Goal: Check status: Check status

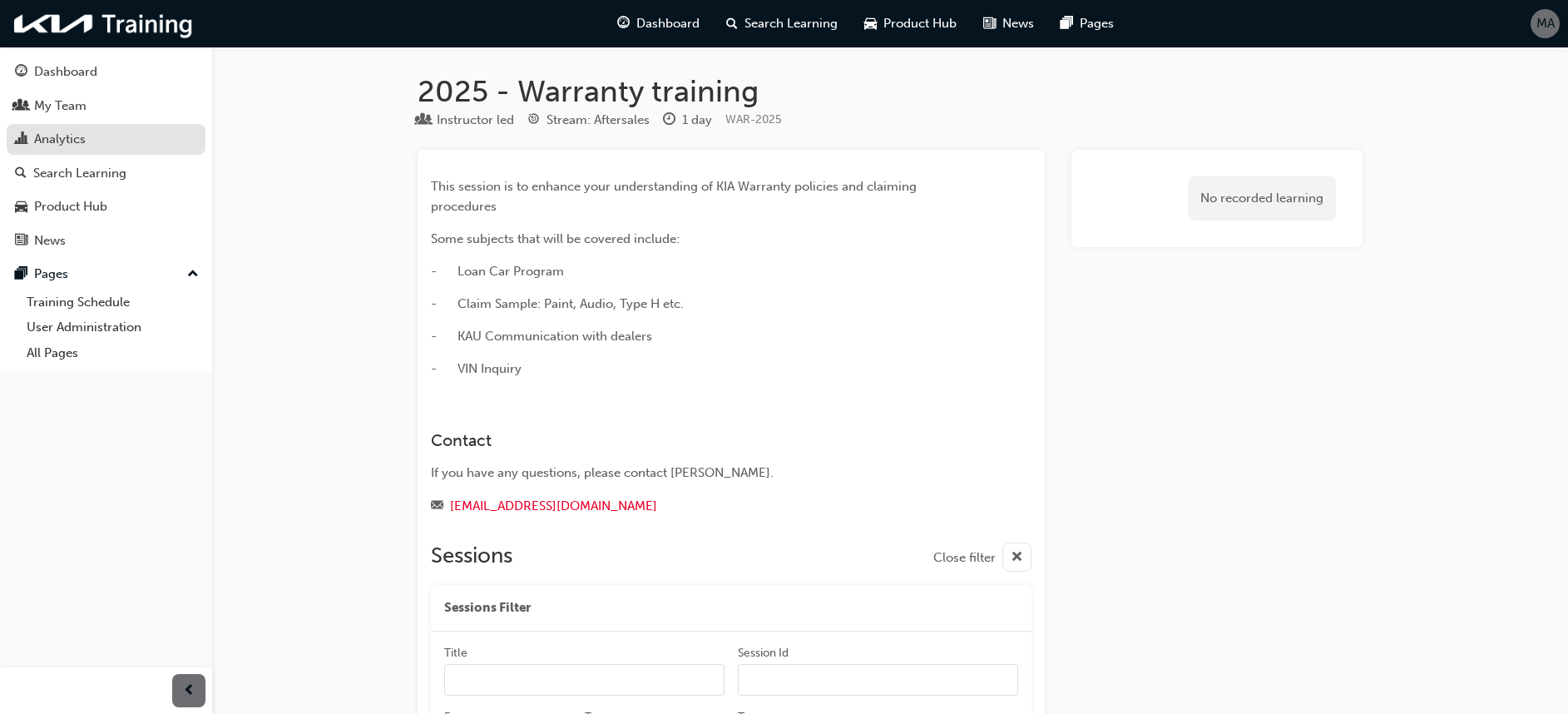
click at [74, 134] on div "Analytics" at bounding box center [60, 140] width 52 height 19
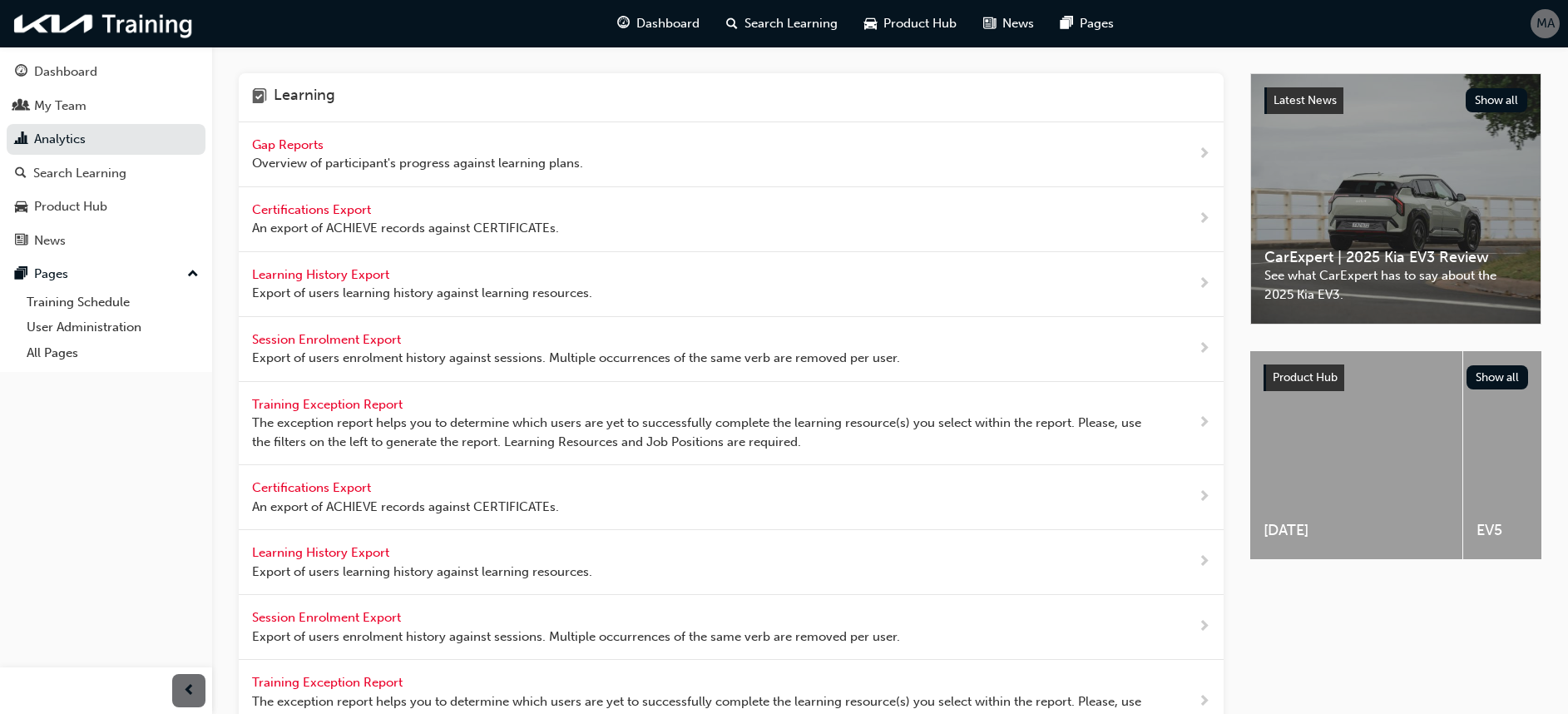
click at [294, 141] on span "Gap Reports" at bounding box center [290, 145] width 75 height 15
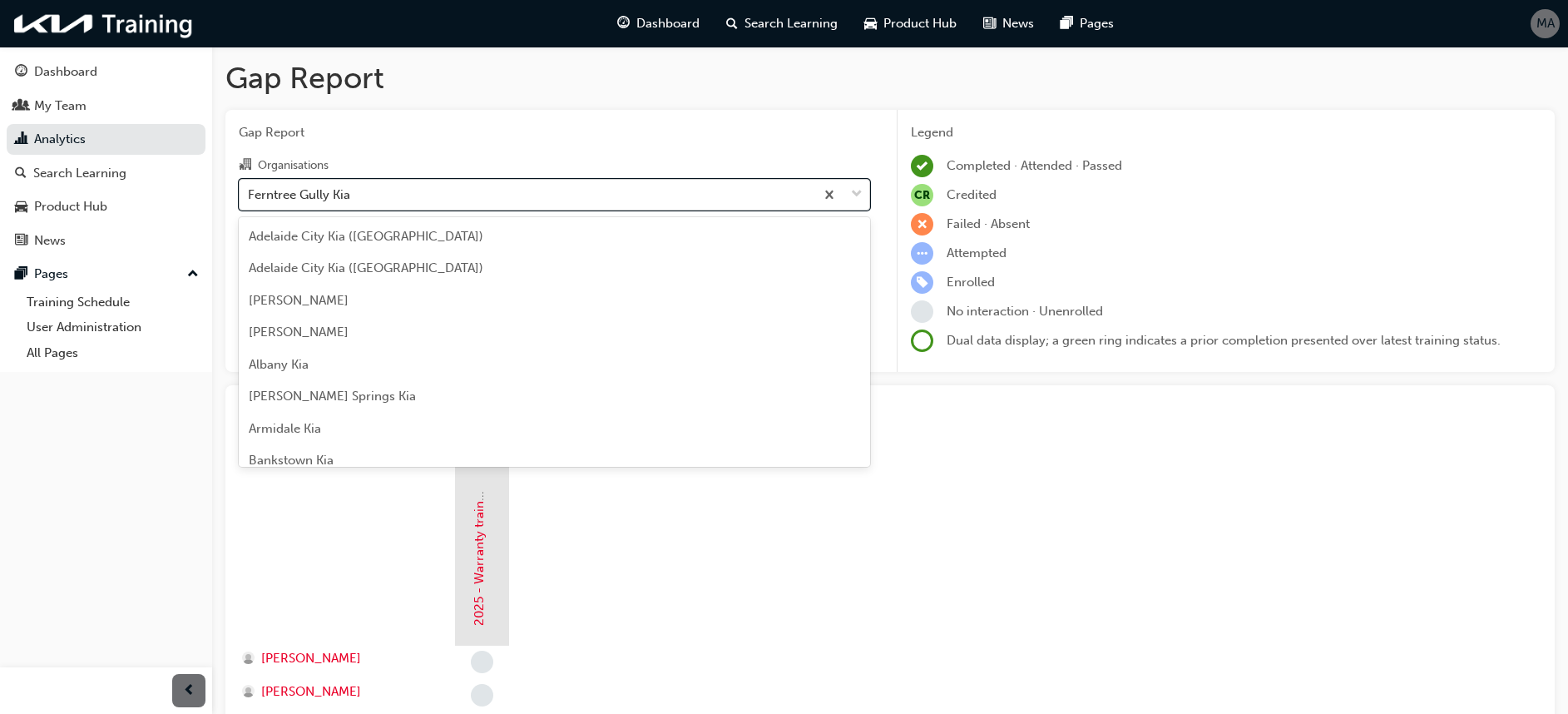
click at [385, 198] on div "Ferntree Gully Kia" at bounding box center [526, 194] width 574 height 29
click at [249, 198] on input "Organisations option Ferntree [PERSON_NAME] focused, 41 of 156. 156 results ava…" at bounding box center [248, 193] width 2 height 14
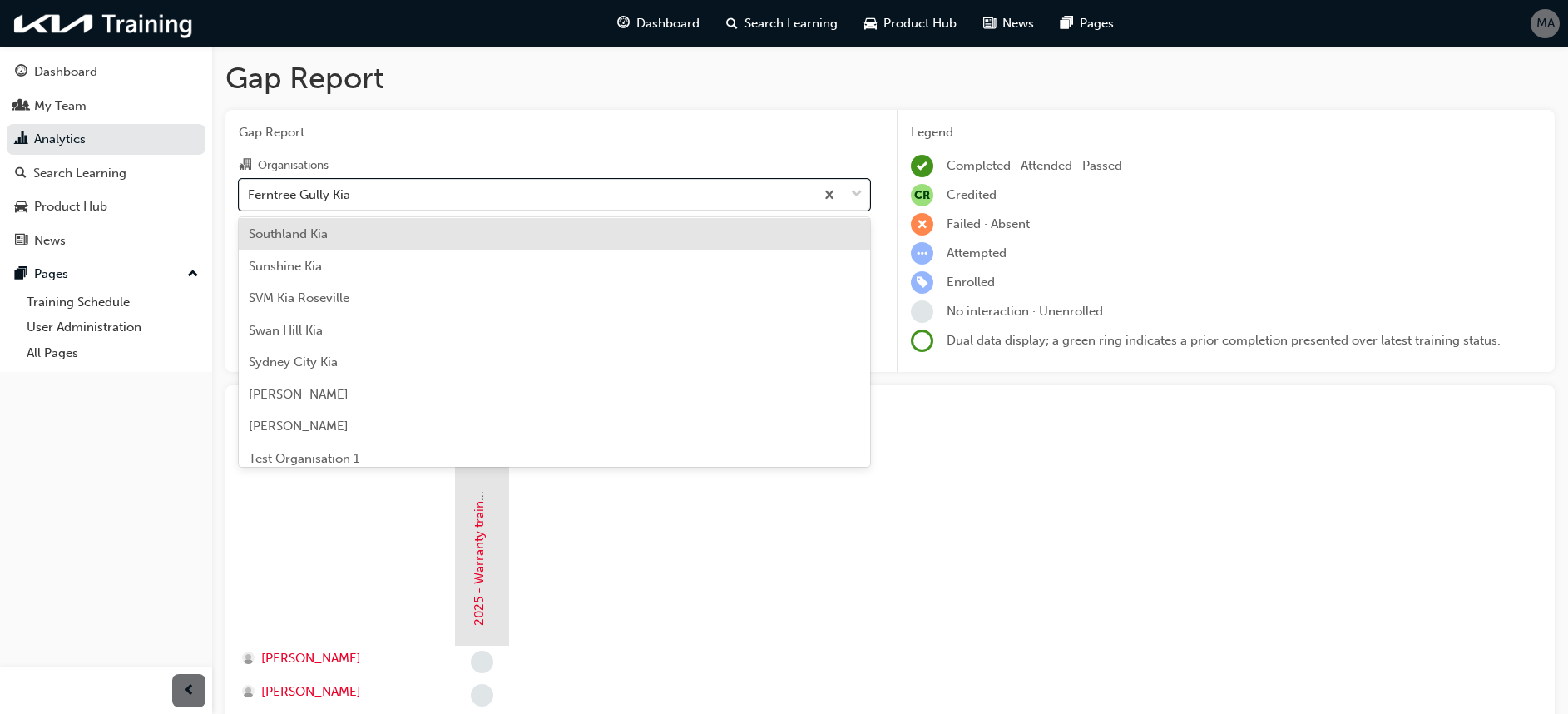
click at [353, 243] on div "Southland Kia" at bounding box center [554, 234] width 632 height 32
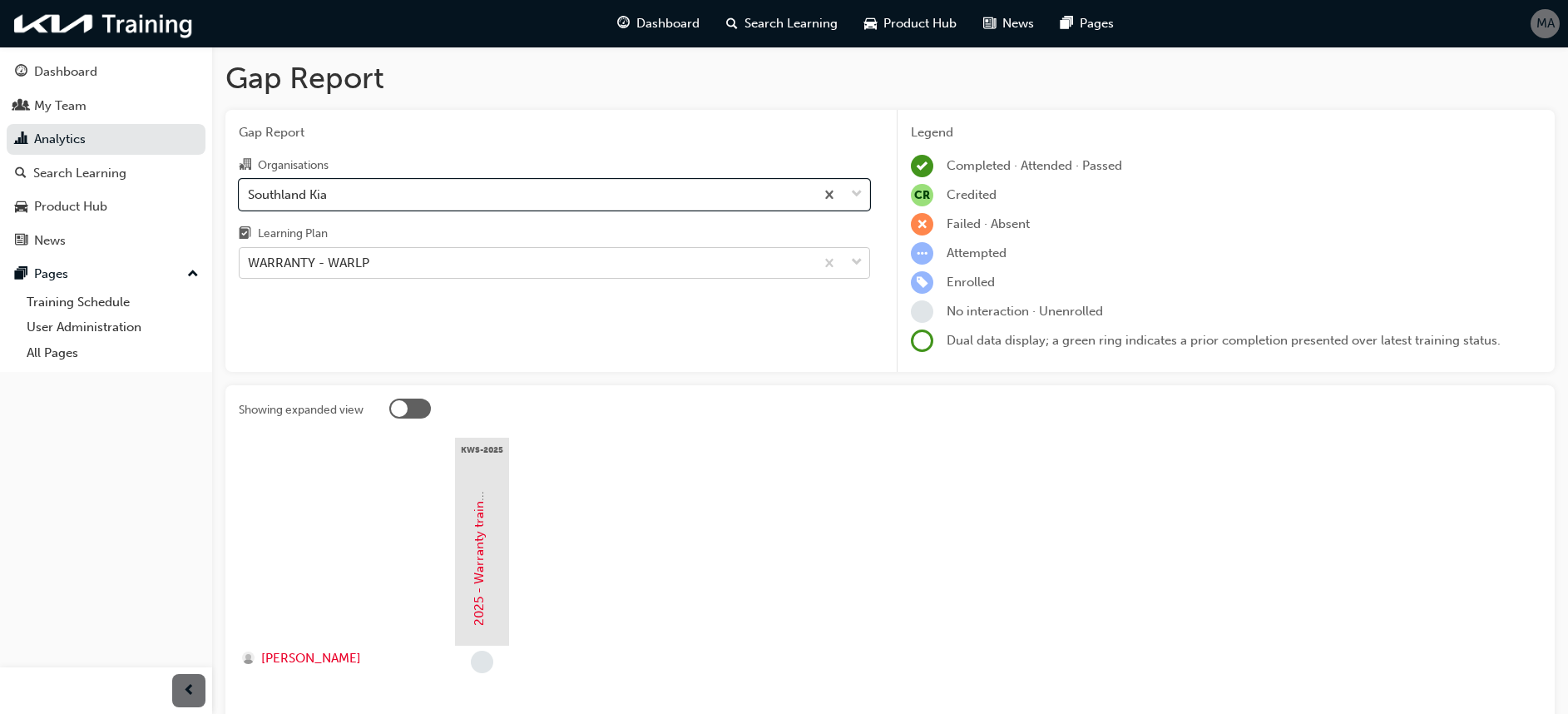
click at [351, 260] on div "WARRANTY - WARLP" at bounding box center [308, 263] width 121 height 19
click at [249, 260] on input "Learning Plan WARRANTY - WARLP" at bounding box center [248, 262] width 2 height 14
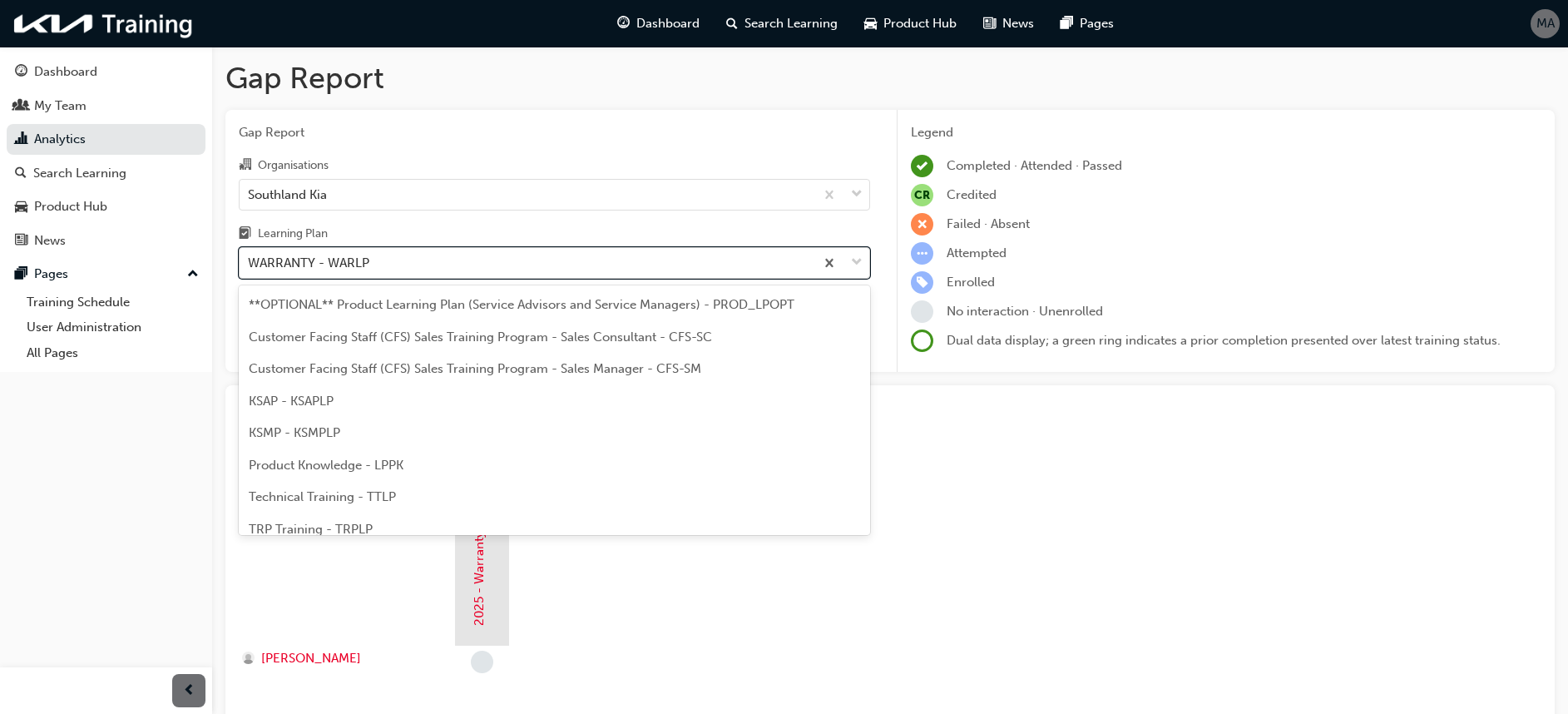
scroll to position [46, 0]
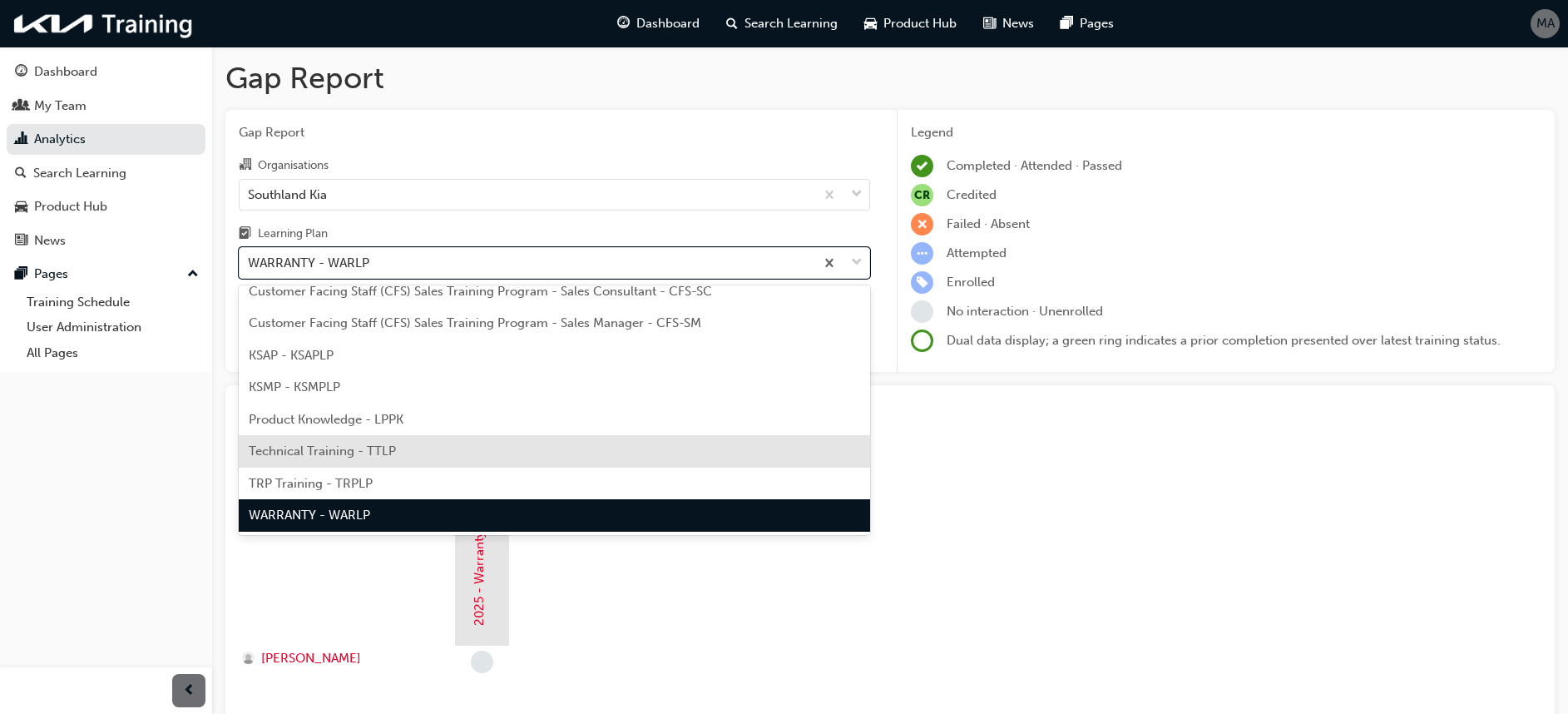
click at [333, 449] on span "Technical Training - TTLP" at bounding box center [322, 451] width 147 height 15
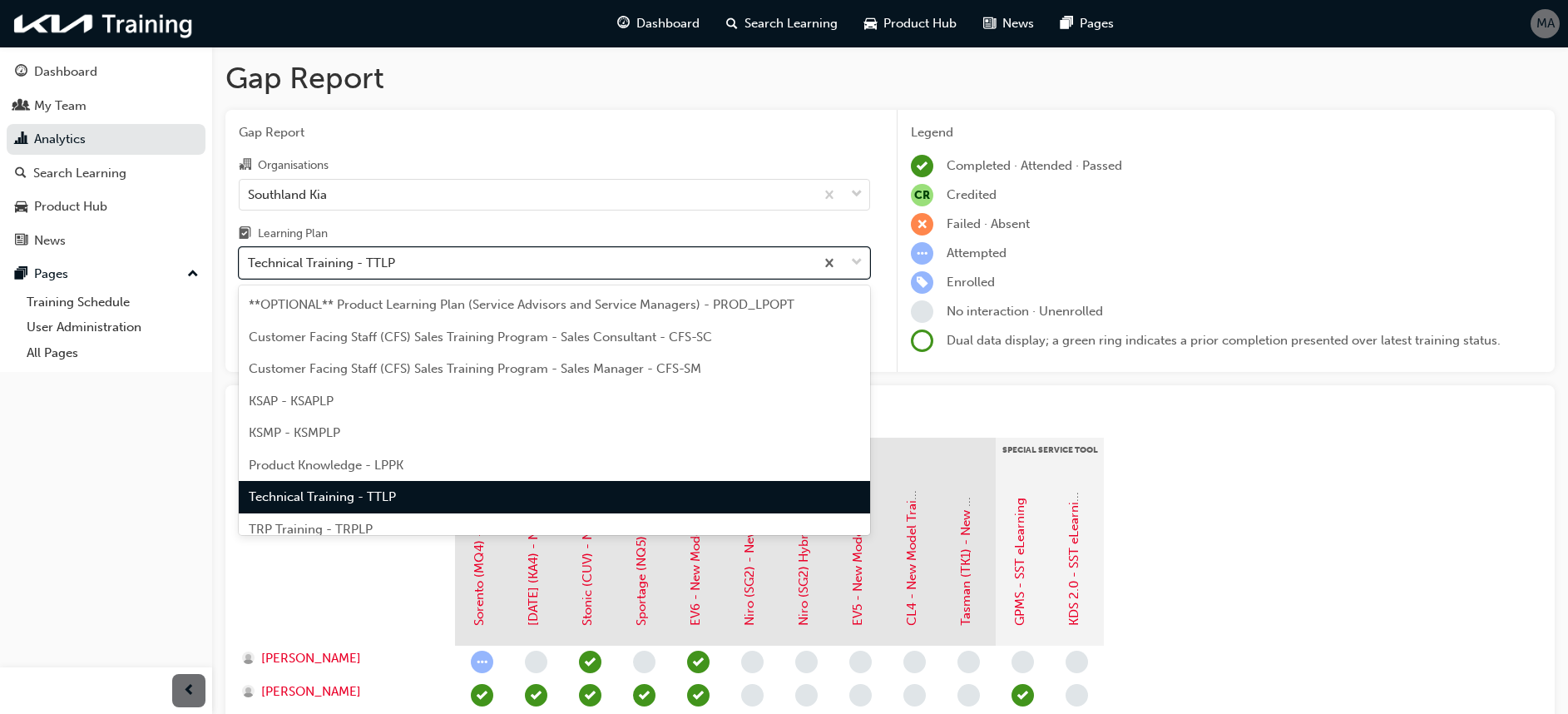
click at [397, 265] on div "Technical Training - TTLP" at bounding box center [526, 263] width 574 height 29
click at [249, 265] on input "Learning Plan option Technical Training - TTLP, selected. option Technical Trai…" at bounding box center [248, 262] width 2 height 14
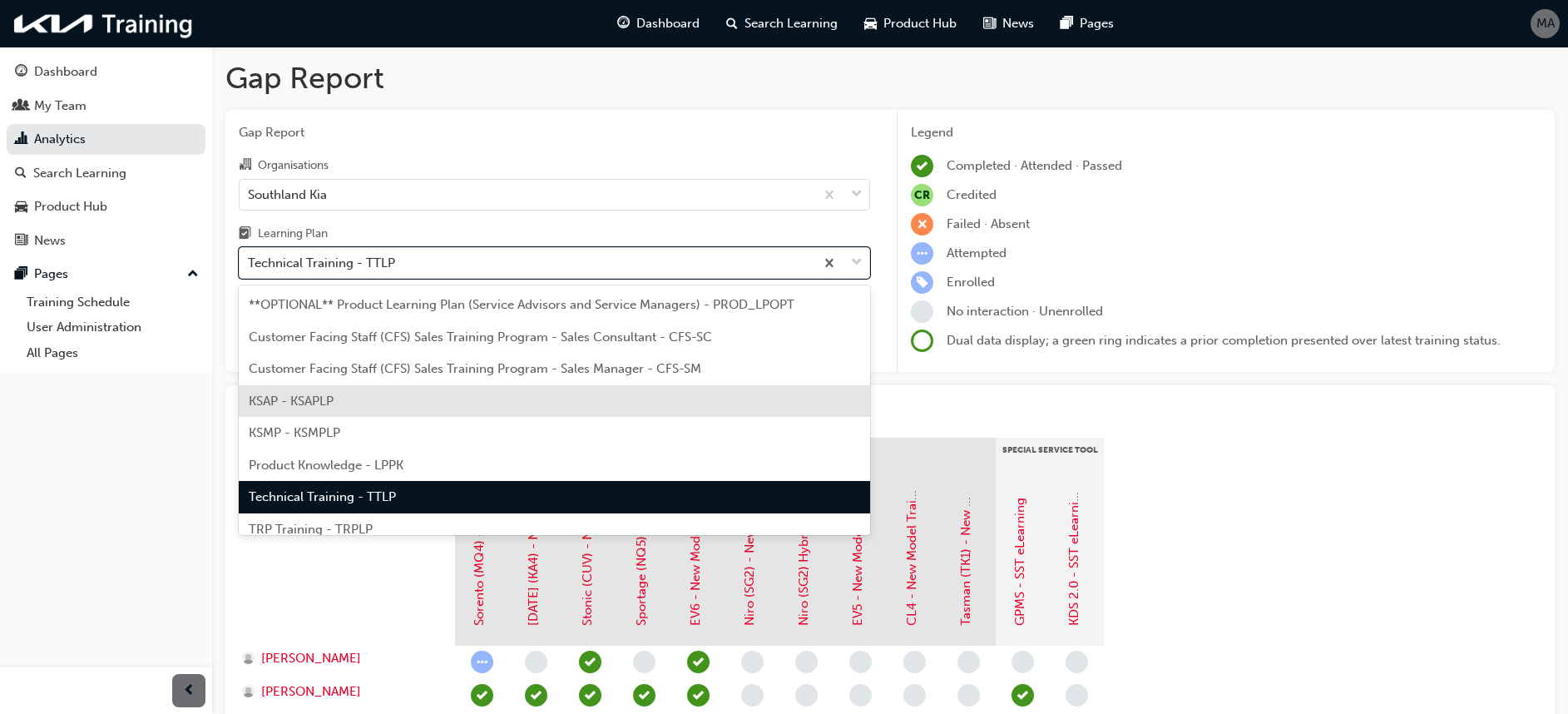
click at [369, 400] on div "KSAP - KSAPLP" at bounding box center [554, 401] width 632 height 32
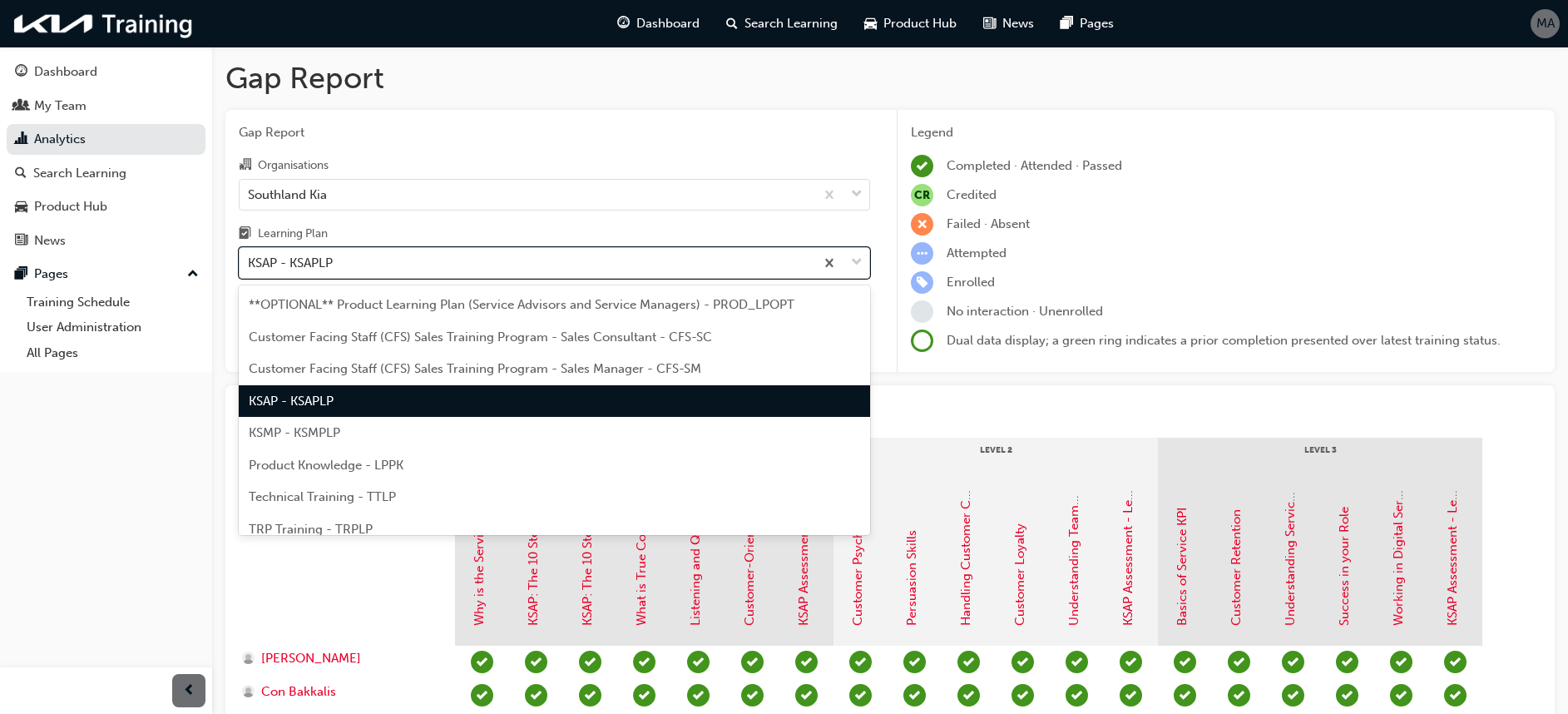
click at [459, 264] on div "KSAP - KSAPLP" at bounding box center [526, 263] width 574 height 29
click at [249, 264] on input "Learning Plan option KSAP - KSAPLP, selected. option KSAP - KSAPLP focused, 4 o…" at bounding box center [248, 262] width 2 height 14
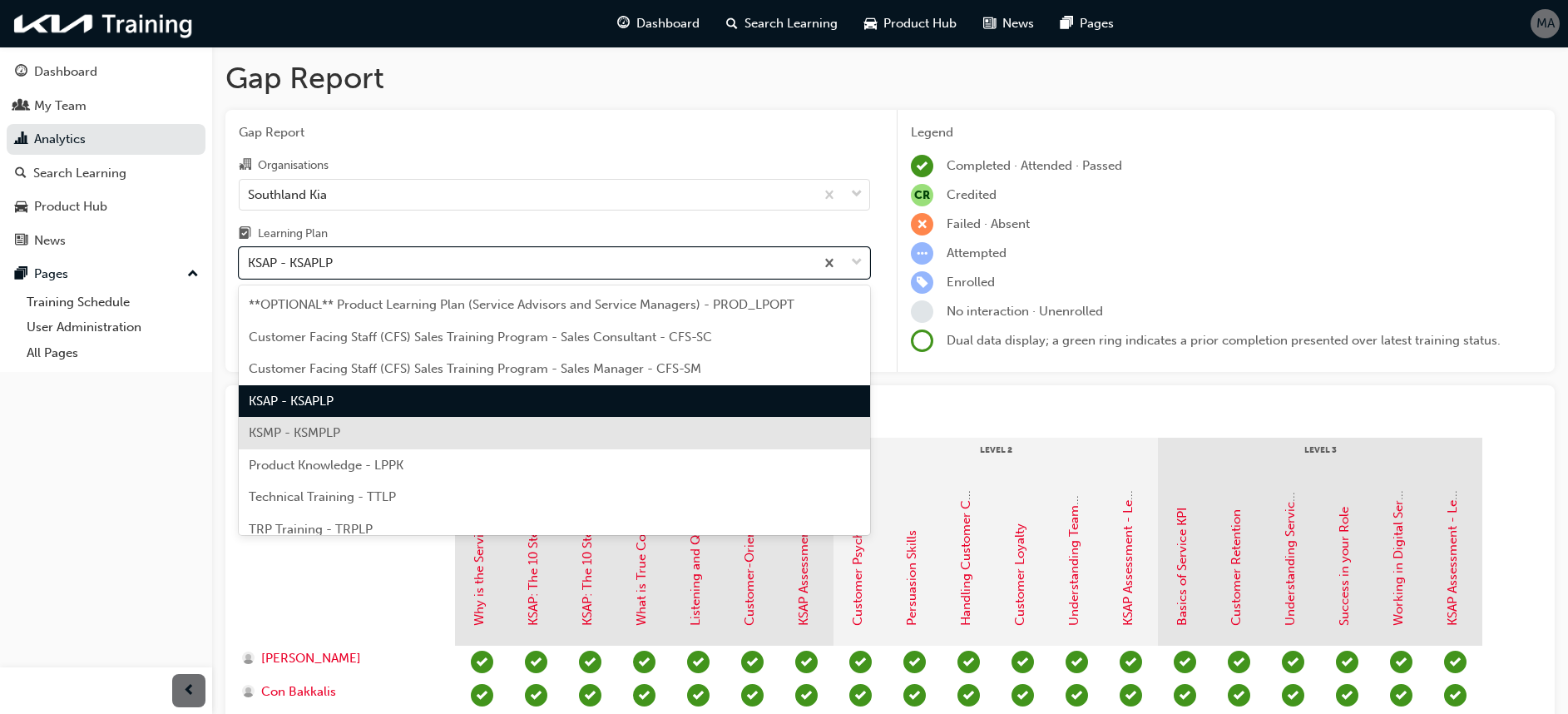
click at [410, 438] on div "KSMP - KSMPLP" at bounding box center [554, 433] width 632 height 32
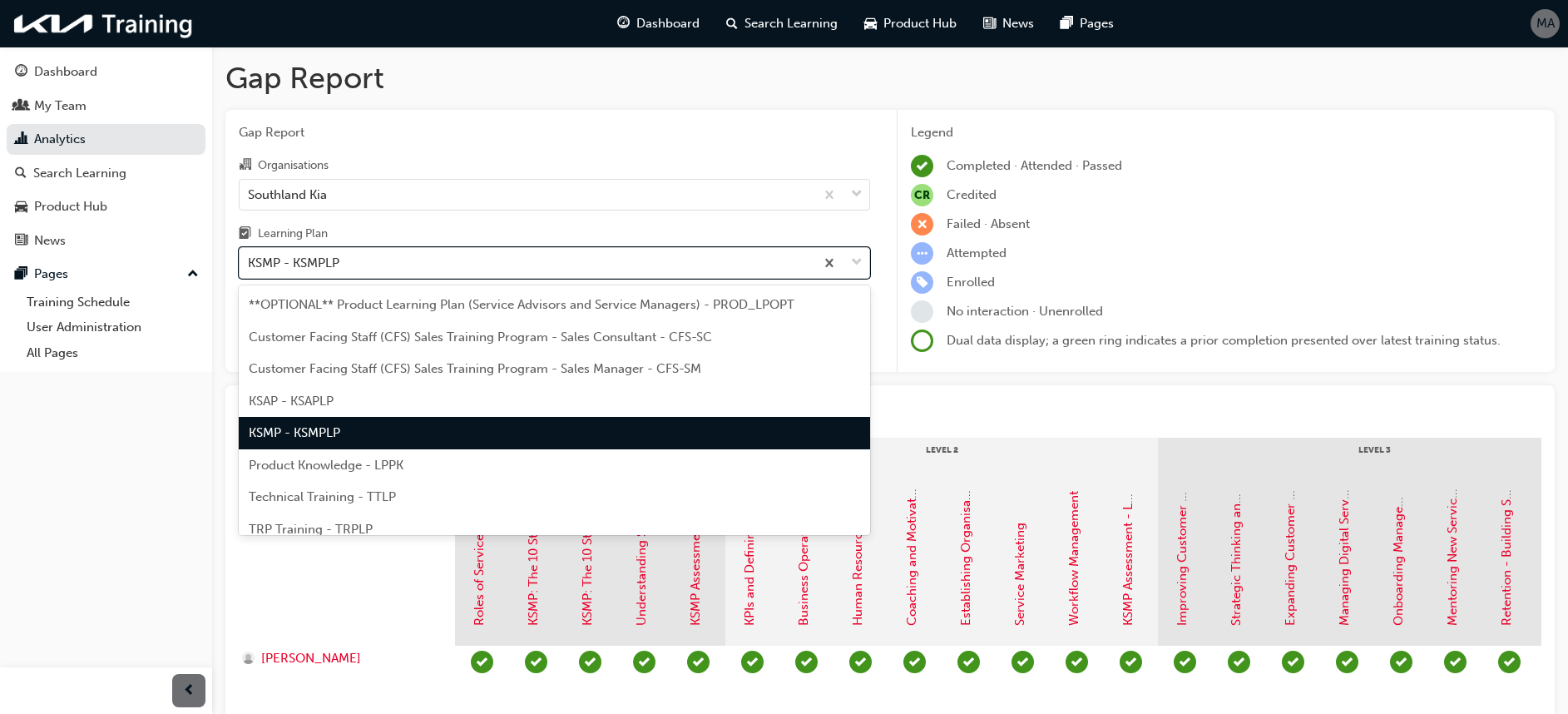
click at [472, 267] on div "KSMP - KSMPLP" at bounding box center [526, 263] width 574 height 29
click at [249, 267] on input "Learning Plan option KSMP - KSMPLP, selected. option KSMP - KSMPLP focused, 5 o…" at bounding box center [248, 262] width 2 height 14
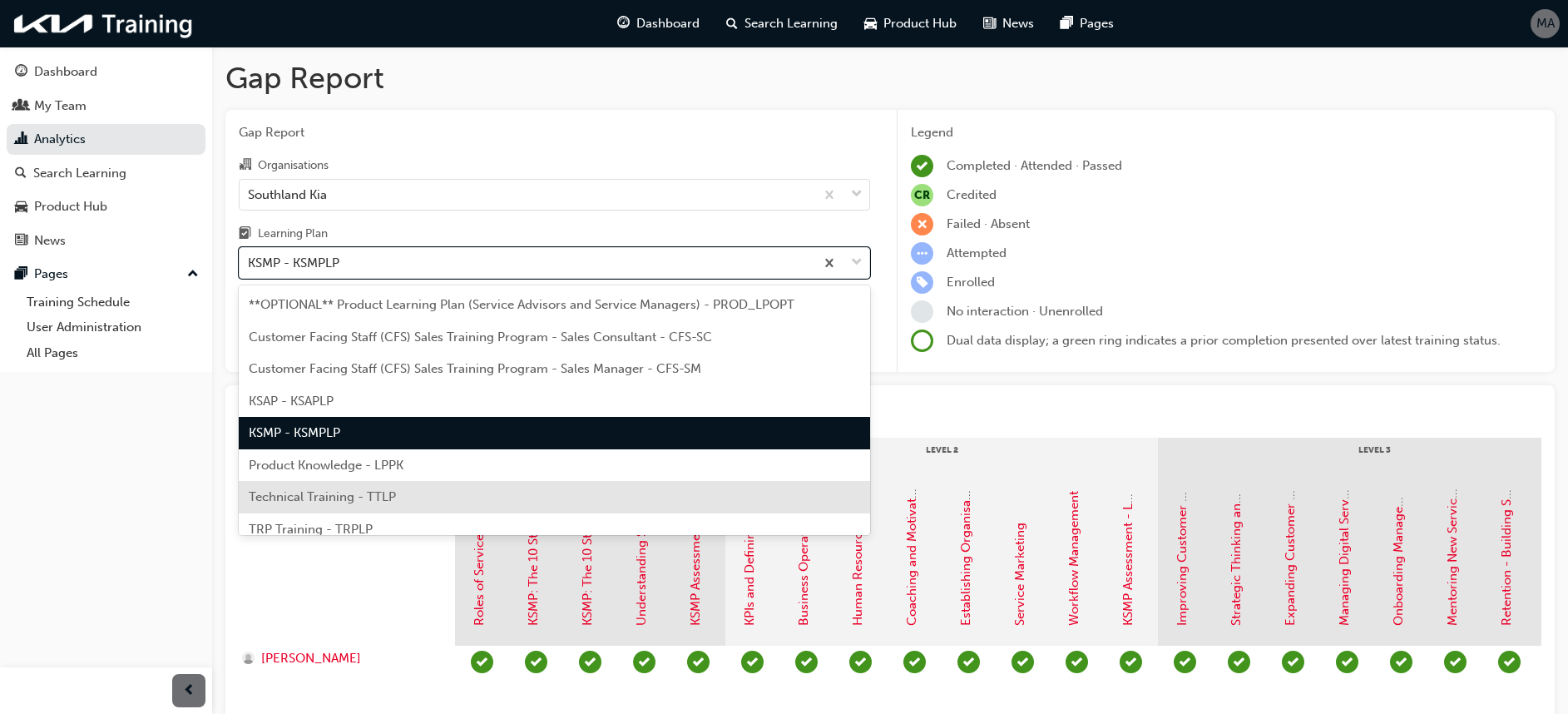
click at [388, 486] on div "Technical Training - TTLP" at bounding box center [554, 497] width 632 height 32
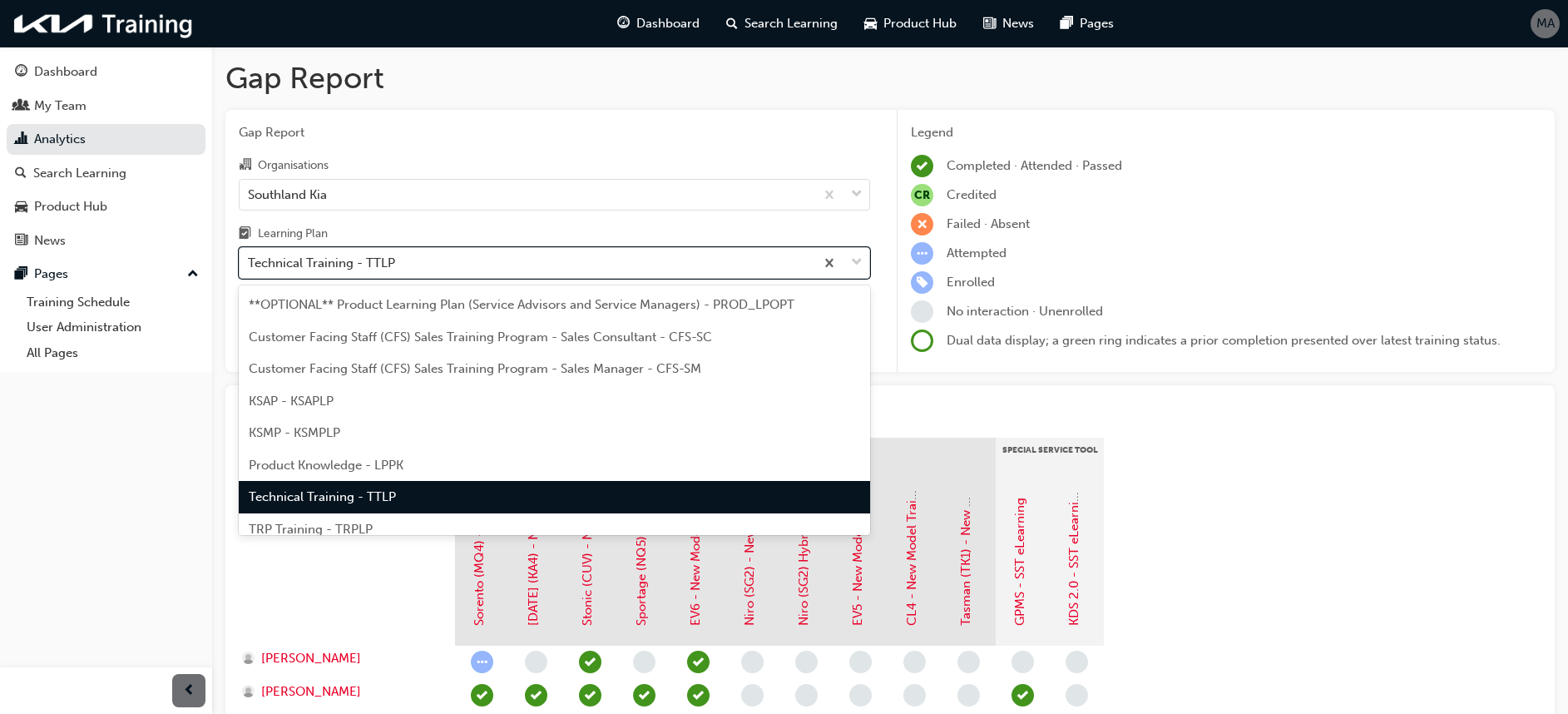
click at [437, 270] on div "Technical Training - TTLP" at bounding box center [526, 263] width 574 height 29
click at [249, 270] on input "Learning Plan option Technical Training - TTLP, selected. option Technical Trai…" at bounding box center [248, 262] width 2 height 14
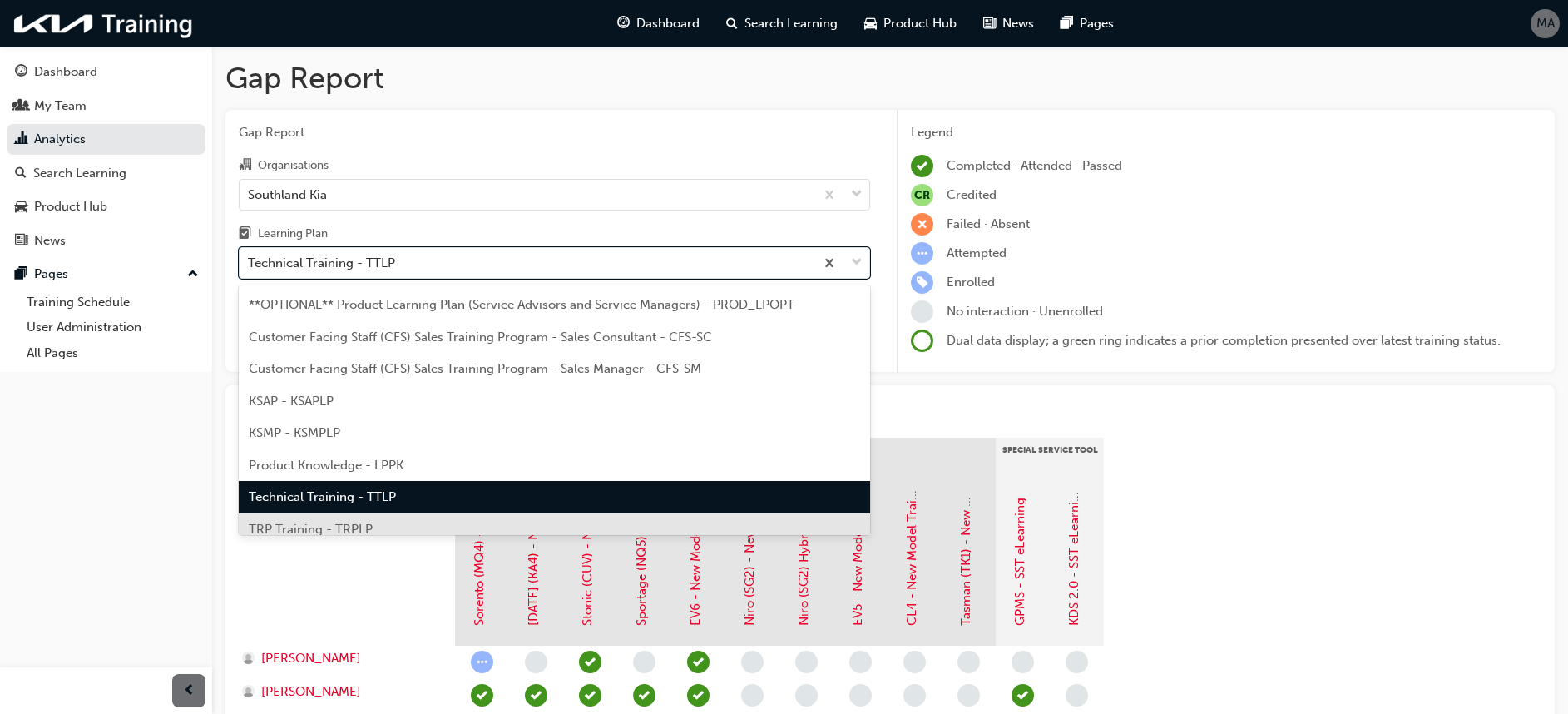
click at [373, 517] on div "TRP Training - TRPLP" at bounding box center [554, 530] width 632 height 32
